Goal: Navigation & Orientation: Find specific page/section

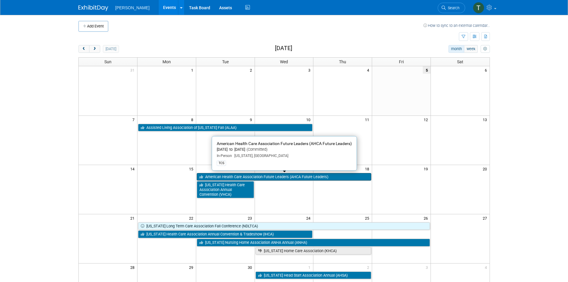
click at [220, 180] on link "American Health Care Association Future Leaders (AHCA Future Leaders)" at bounding box center [284, 177] width 175 height 8
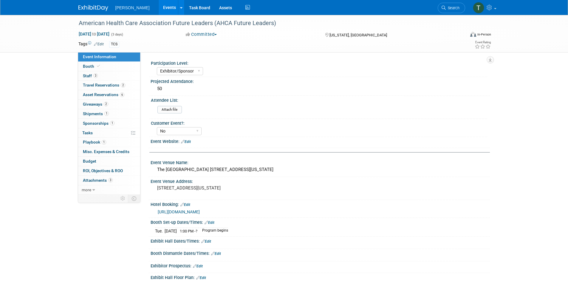
select select "Exhibitor/Sponsor"
select select "No"
click at [111, 94] on span "Asset Reservations 6" at bounding box center [103, 94] width 41 height 5
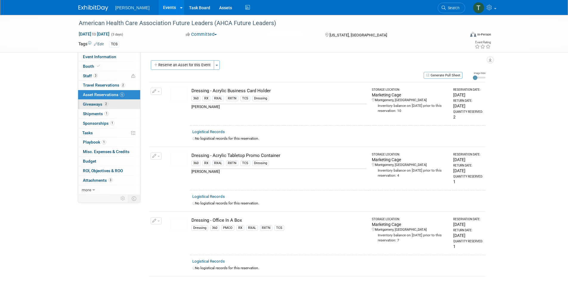
click at [94, 105] on span "Giveaways 2" at bounding box center [95, 104] width 25 height 5
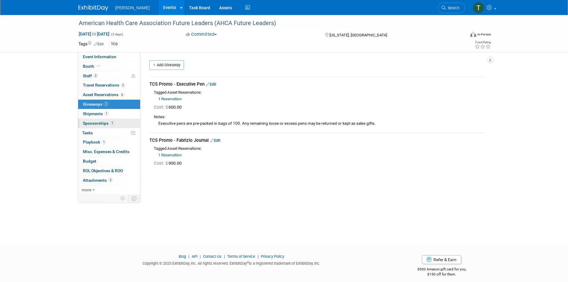
click at [92, 124] on span "Sponsorships 1" at bounding box center [99, 123] width 32 height 5
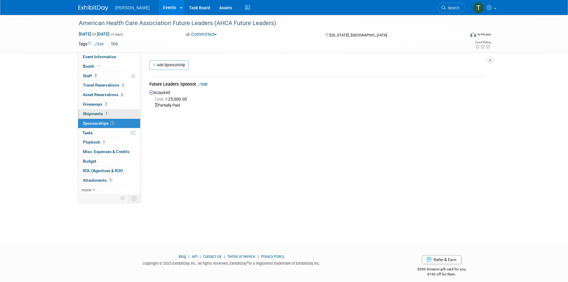
click at [96, 114] on span "Shipments 1" at bounding box center [96, 113] width 26 height 5
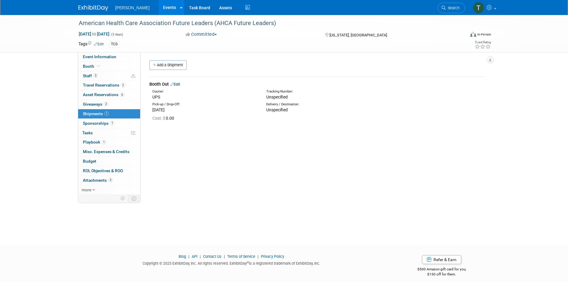
click at [159, 7] on link "Events" at bounding box center [170, 7] width 22 height 15
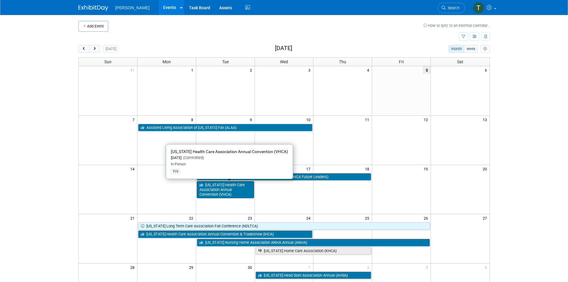
click at [219, 196] on link "[US_STATE] Health Care Association Annual Convention (VHCA)" at bounding box center [225, 189] width 57 height 17
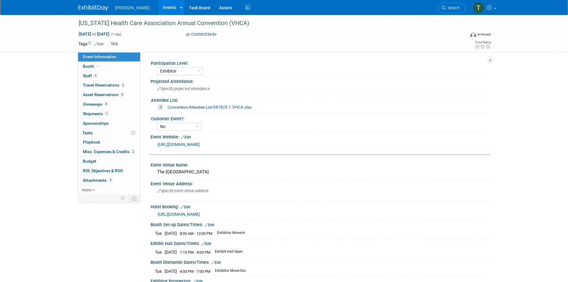
select select "Exhibitor"
select select "No"
click at [91, 152] on span "Misc. Expenses & Credits 2" at bounding box center [109, 151] width 52 height 5
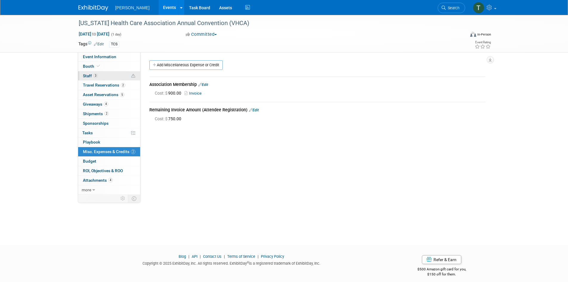
click at [86, 75] on span "Staff 3" at bounding box center [90, 75] width 15 height 5
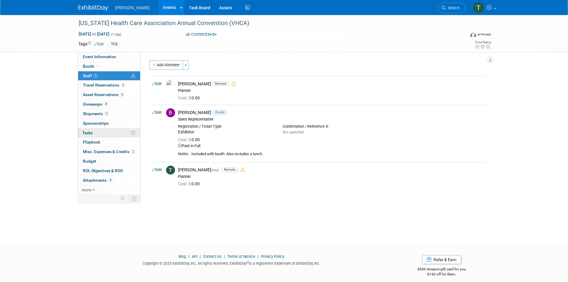
click at [87, 134] on span "Tasks 0%" at bounding box center [87, 132] width 10 height 5
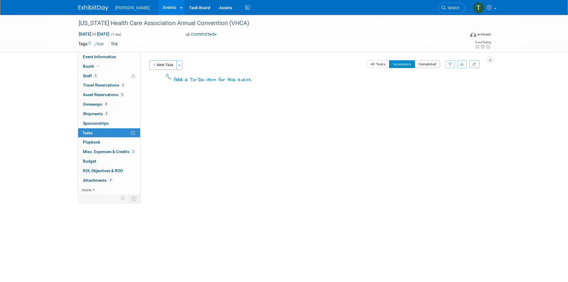
click at [422, 61] on button "Completed" at bounding box center [427, 64] width 25 height 8
click at [159, 7] on link "Events" at bounding box center [170, 7] width 22 height 15
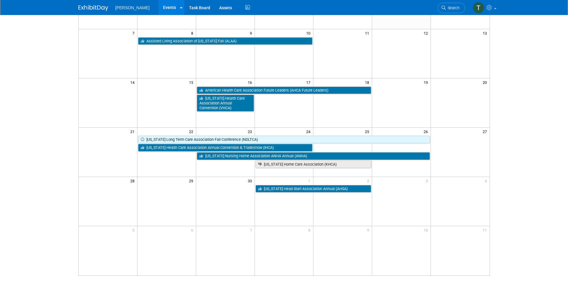
scroll to position [89, 0]
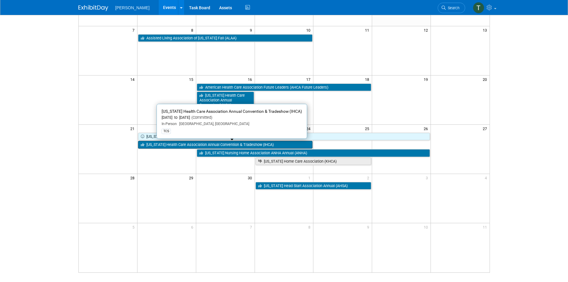
click at [151, 145] on link "[US_STATE] Health Care Association Annual Convention & Tradeshow (IHCA)" at bounding box center [225, 145] width 175 height 8
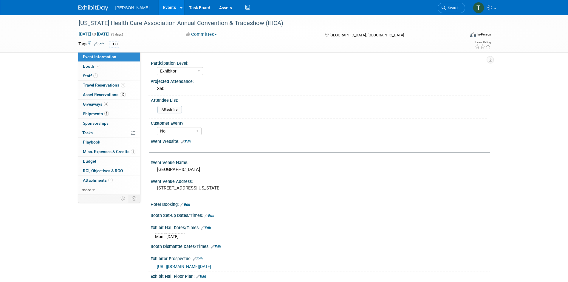
select select "Exhibitor"
select select "No"
click at [115, 152] on span "Misc. Expenses & Credits 1" at bounding box center [109, 151] width 52 height 5
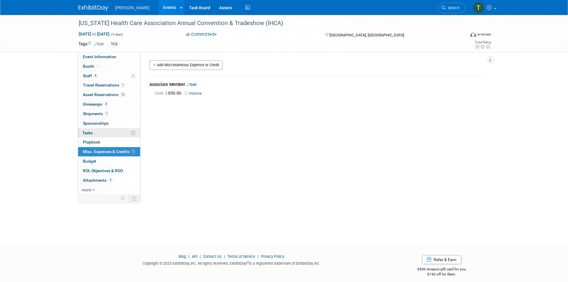
click at [92, 133] on span "Tasks 0%" at bounding box center [87, 132] width 10 height 5
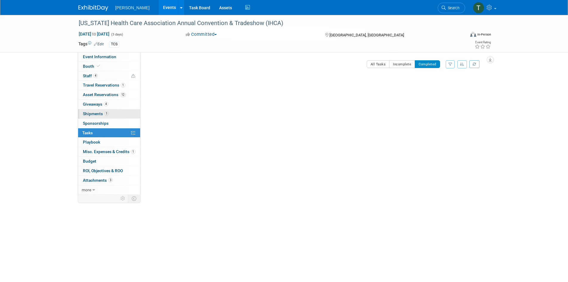
click at [92, 115] on span "Shipments 1" at bounding box center [96, 113] width 26 height 5
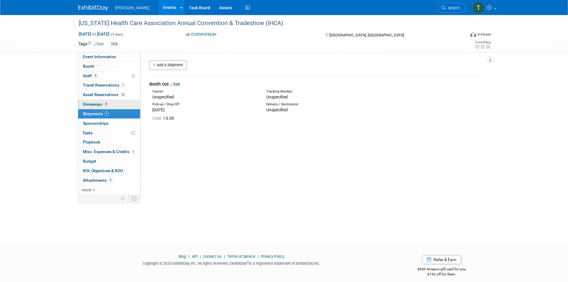
click at [98, 104] on span "Giveaways 4" at bounding box center [95, 104] width 25 height 5
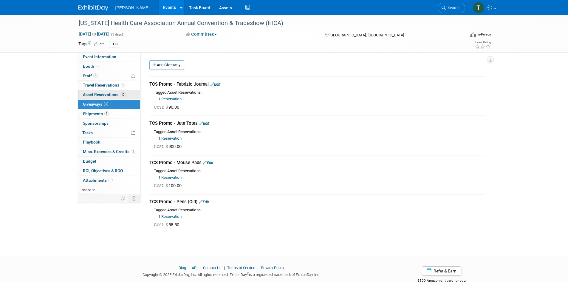
click at [95, 95] on span "Asset Reservations 12" at bounding box center [104, 94] width 43 height 5
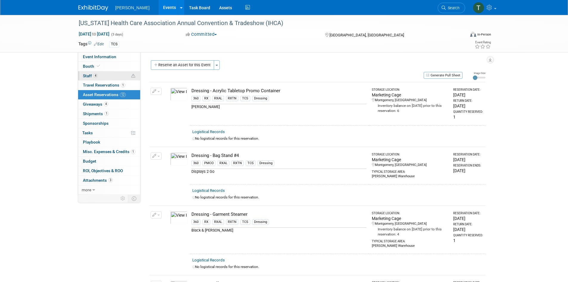
click at [85, 76] on span "Staff 4" at bounding box center [90, 75] width 15 height 5
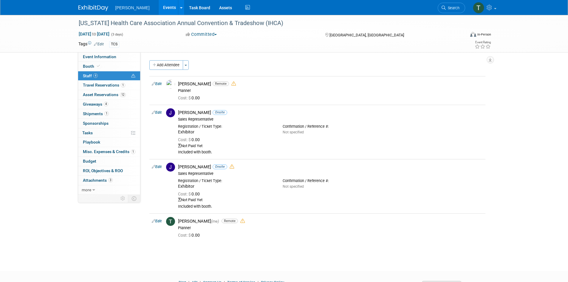
click at [159, 9] on link "Events" at bounding box center [170, 7] width 22 height 15
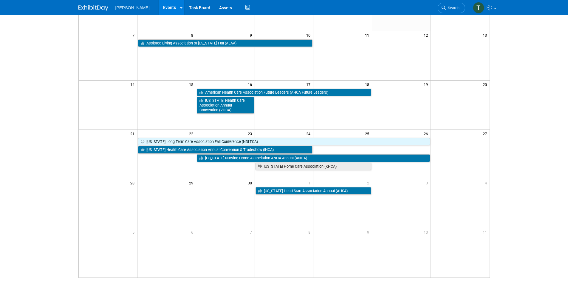
scroll to position [119, 0]
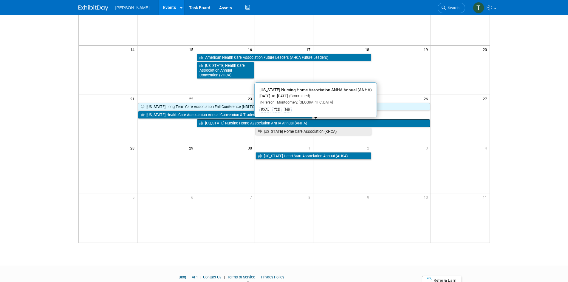
click at [216, 124] on link "[US_STATE] Nursing Home Association ANHA Annual (ANHA)" at bounding box center [313, 123] width 233 height 8
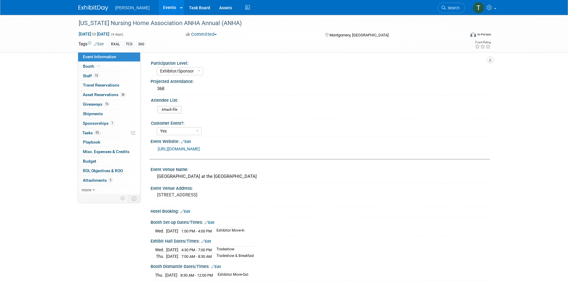
select select "Exhibitor/Sponsor"
select select "Yes"
click at [132, 133] on icon at bounding box center [133, 133] width 4 height 4
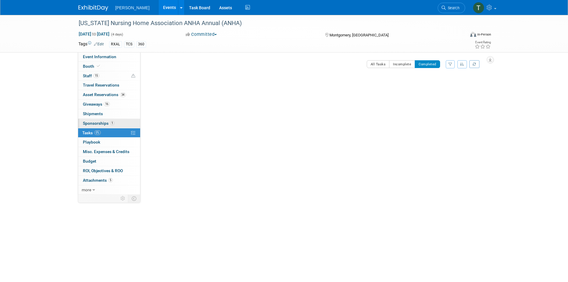
click at [100, 125] on span "Sponsorships 1" at bounding box center [99, 123] width 32 height 5
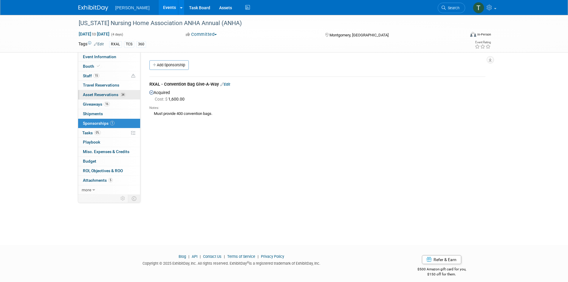
click at [93, 96] on span "Asset Reservations 34" at bounding box center [104, 94] width 43 height 5
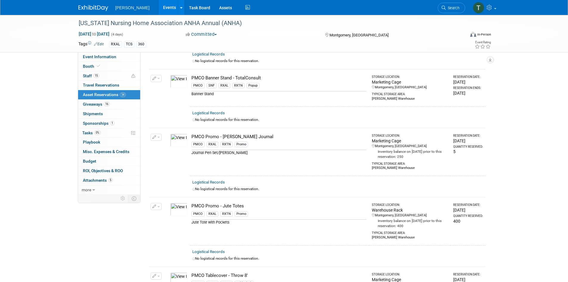
scroll to position [507, 0]
click at [83, 76] on span "Staff 15" at bounding box center [91, 75] width 16 height 5
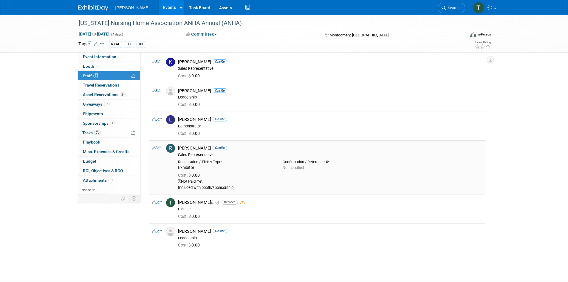
scroll to position [358, 0]
click at [159, 8] on link "Events" at bounding box center [170, 7] width 22 height 15
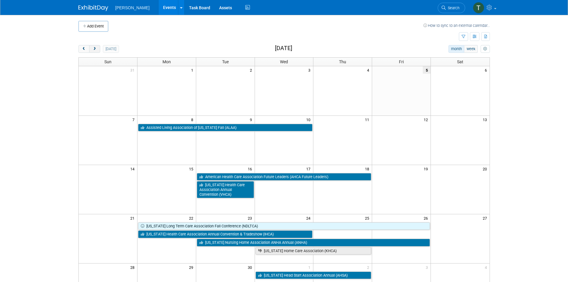
click at [97, 46] on button "next" at bounding box center [94, 49] width 11 height 8
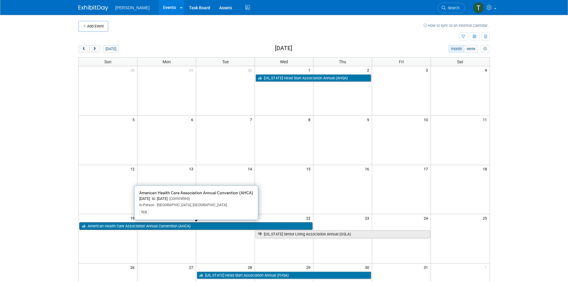
click at [119, 226] on link "American Health Care Association Annual Convention (AHCA)" at bounding box center [195, 226] width 233 height 8
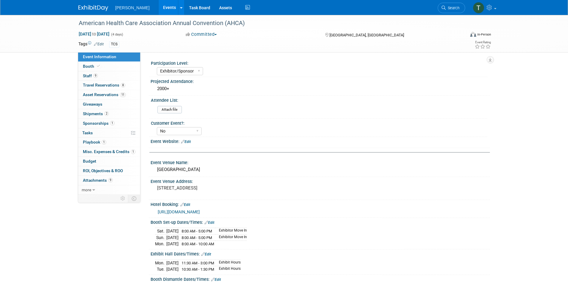
select select "Exhibitor/Sponsor"
select select "No"
click at [87, 141] on span "Playbook 1" at bounding box center [94, 142] width 23 height 5
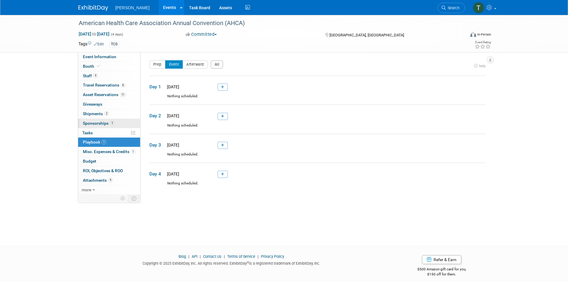
click at [90, 123] on span "Sponsorships 1" at bounding box center [99, 123] width 32 height 5
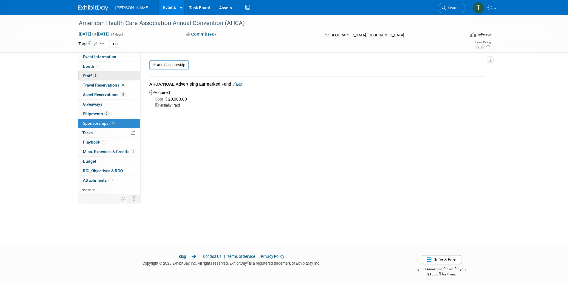
click at [89, 74] on span "Staff 9" at bounding box center [90, 75] width 15 height 5
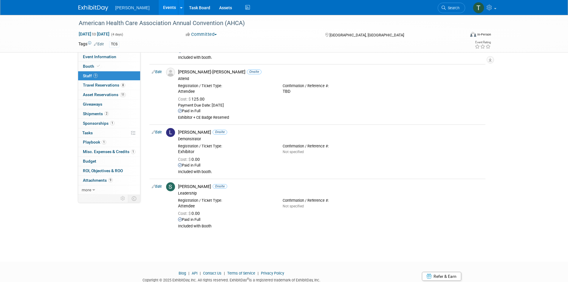
scroll to position [358, 0]
